Goal: Information Seeking & Learning: Learn about a topic

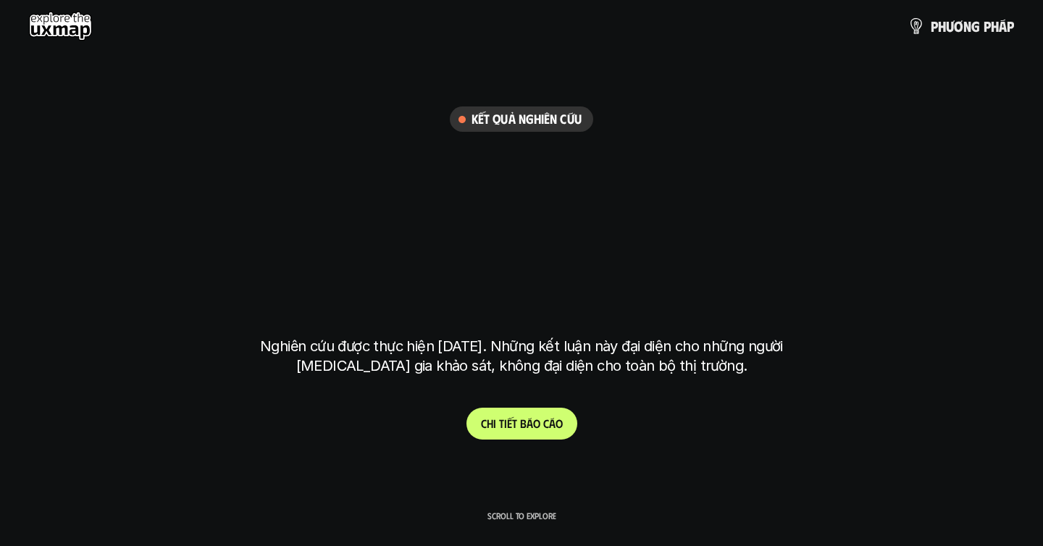
click at [509, 415] on link "C h i t i ế t b á o c á o" at bounding box center [521, 424] width 111 height 32
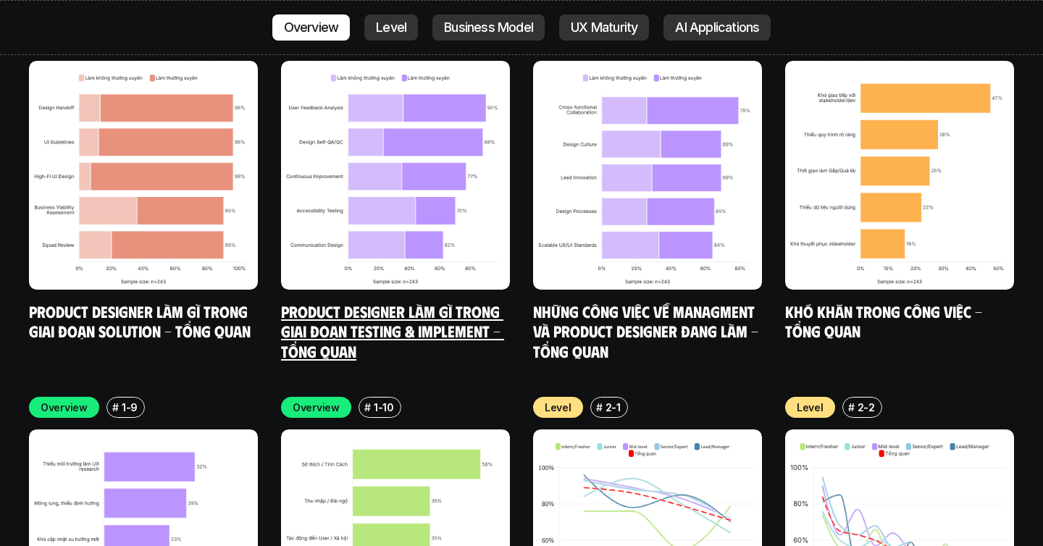
scroll to position [4686, 0]
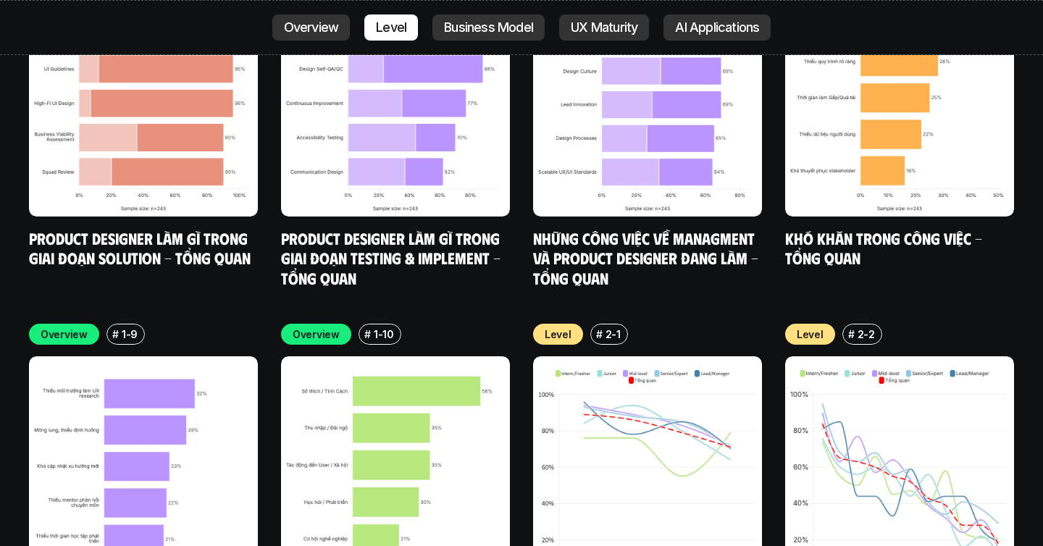
click at [608, 327] on p "2-1" at bounding box center [612, 334] width 15 height 15
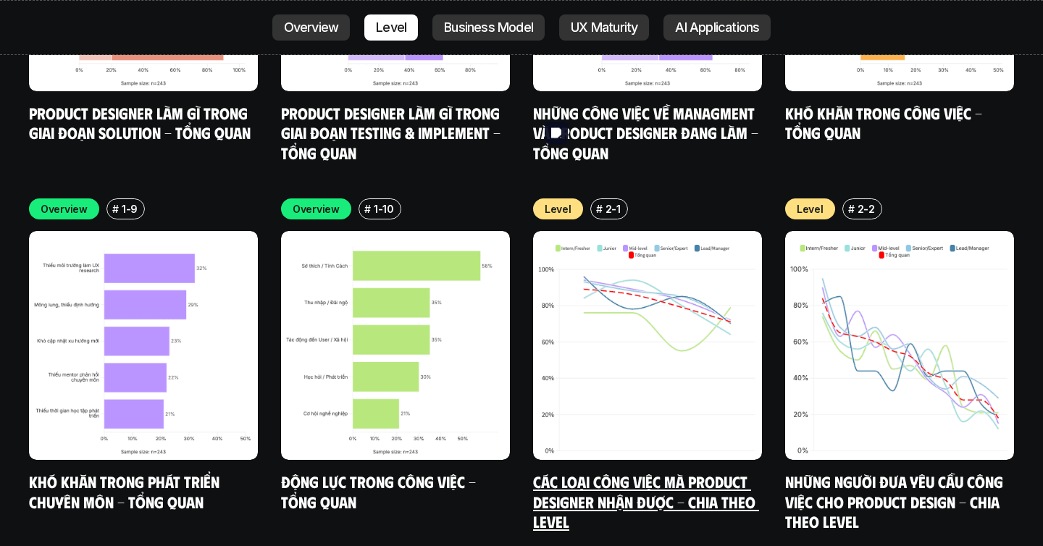
scroll to position [4871, 0]
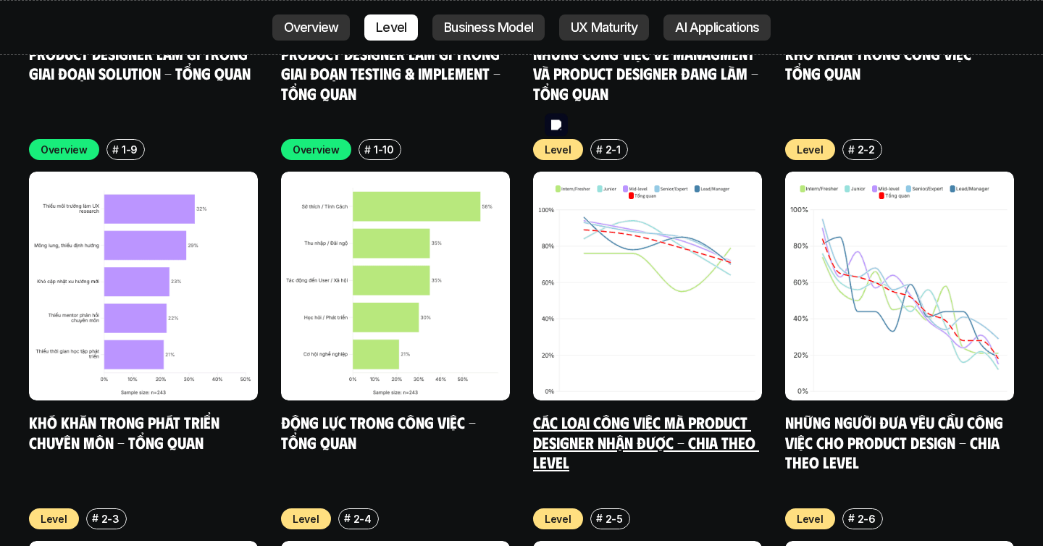
click at [636, 243] on img at bounding box center [647, 286] width 229 height 229
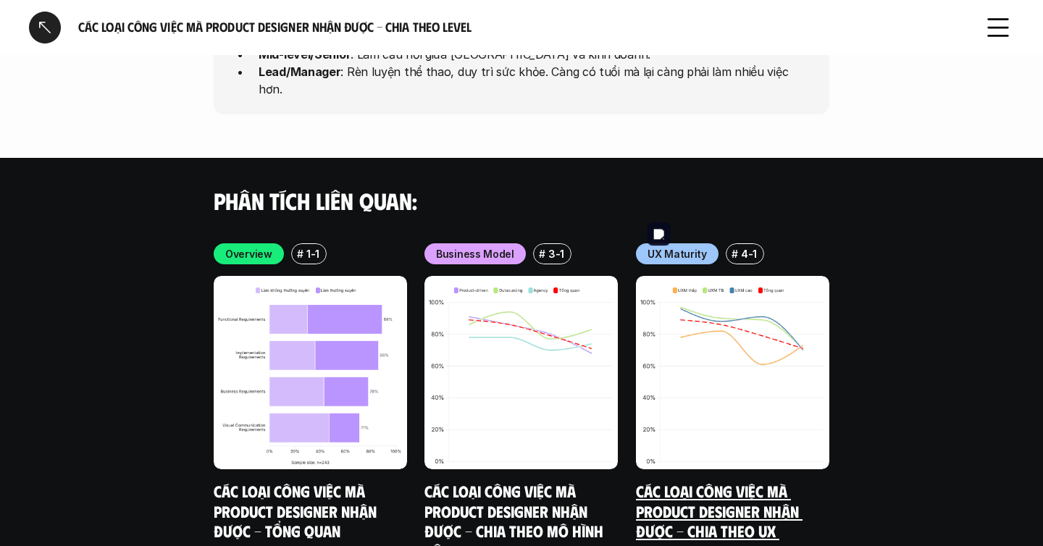
scroll to position [4263, 0]
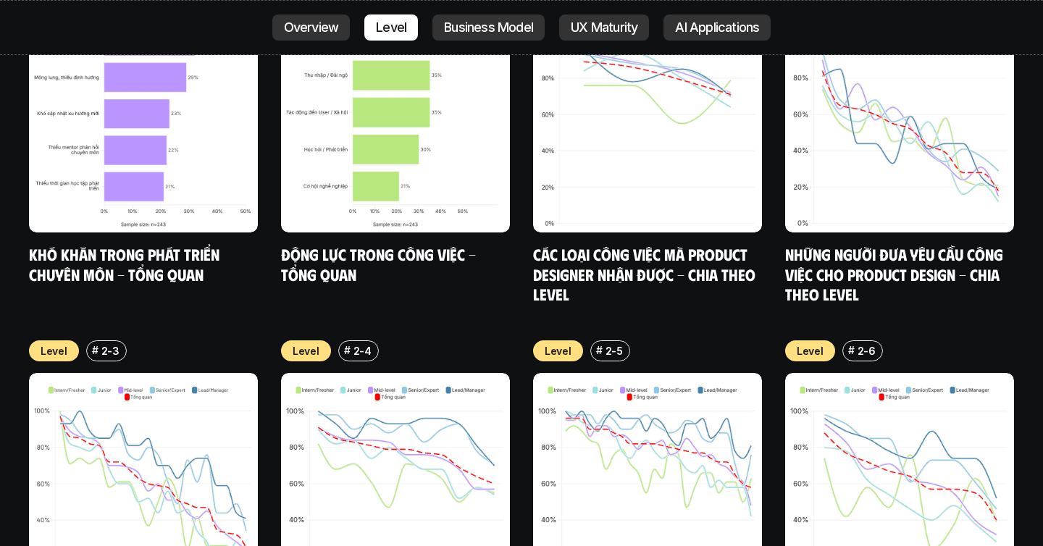
scroll to position [5156, 0]
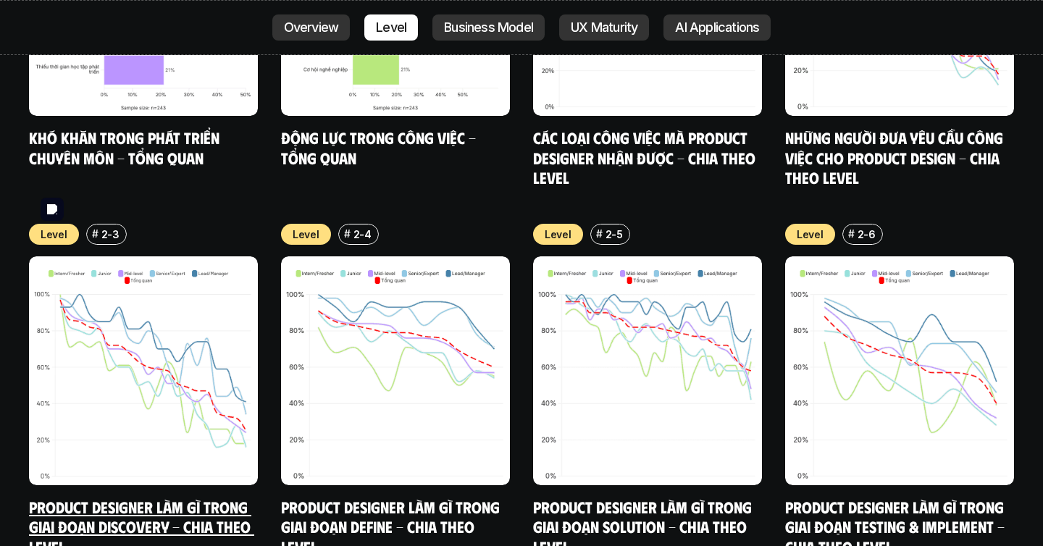
click at [208, 290] on img at bounding box center [143, 370] width 229 height 229
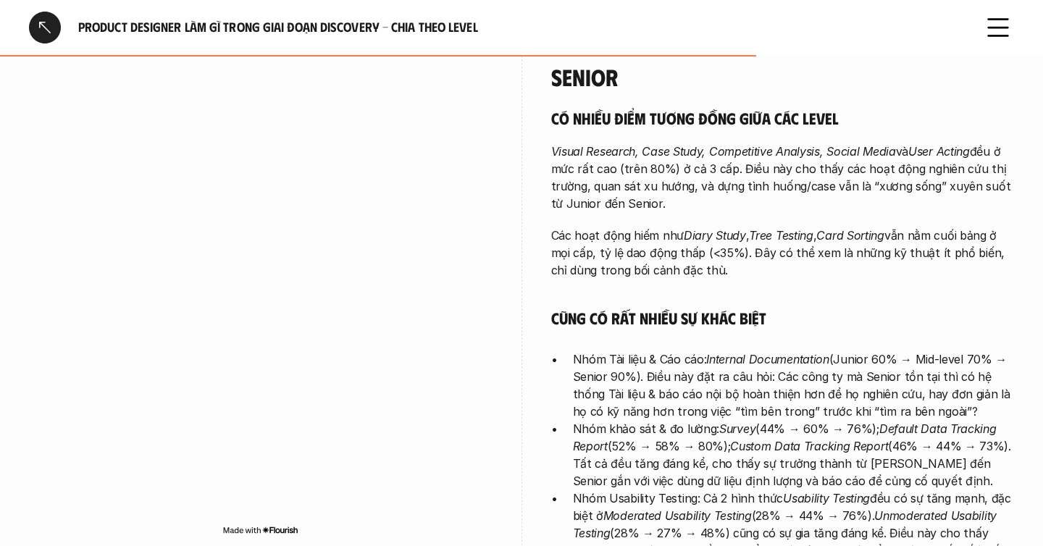
scroll to position [3281, 0]
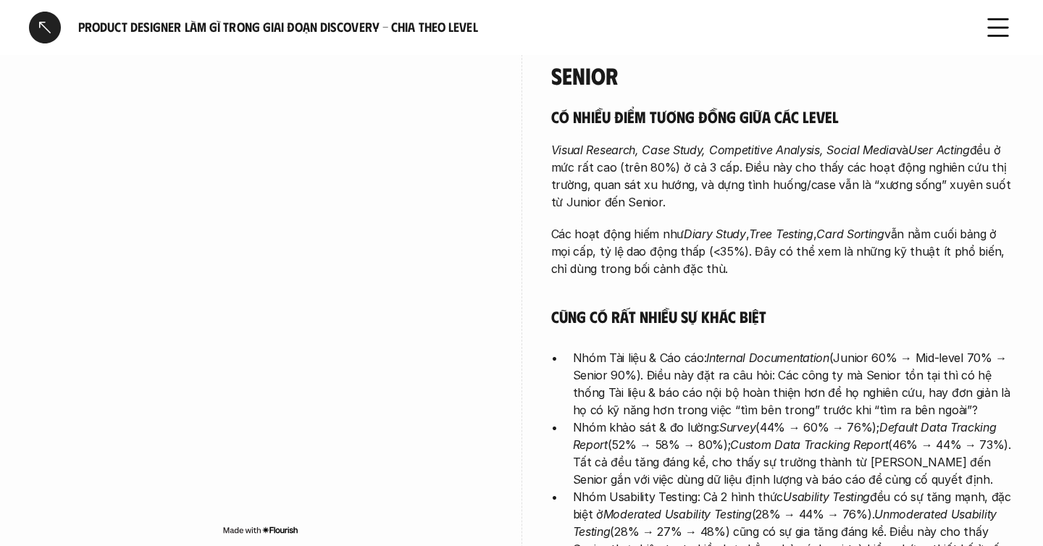
scroll to position [3838, 0]
